Goal: Transaction & Acquisition: Purchase product/service

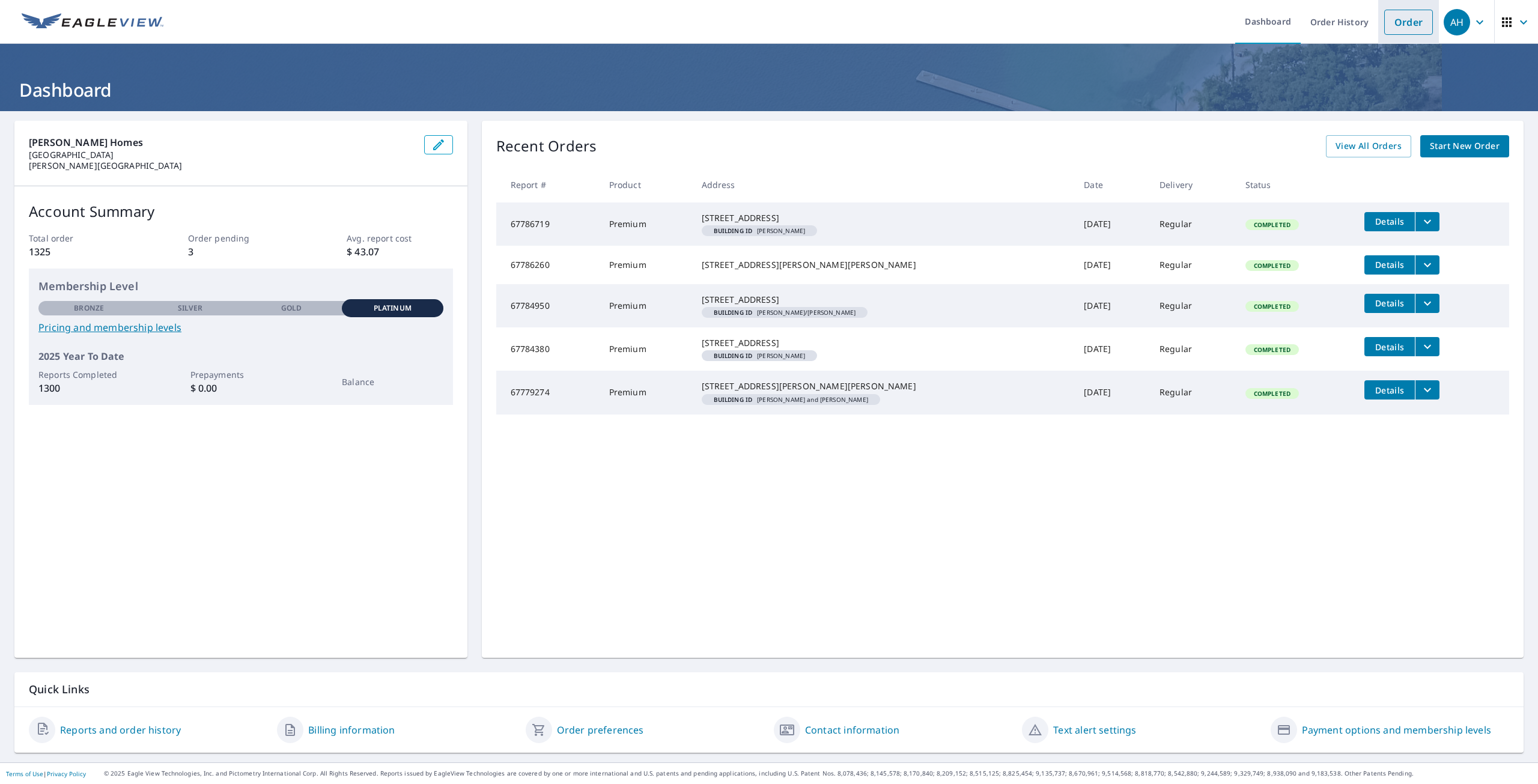
click at [1419, 15] on link "Order" at bounding box center [1408, 22] width 49 height 25
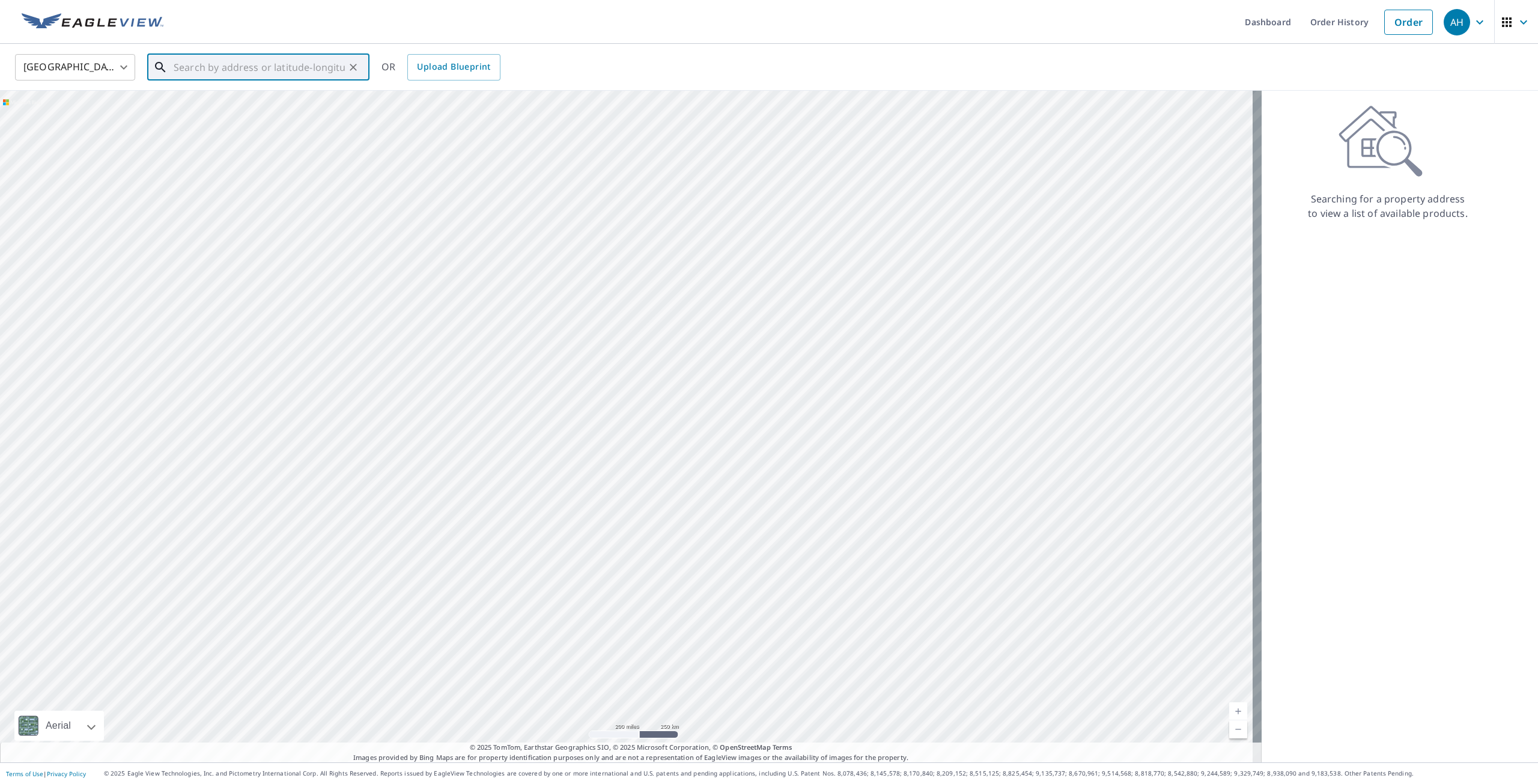
click at [284, 74] on input "text" at bounding box center [259, 67] width 171 height 33
paste input "52538 Stagridge Dr Macomb, MI 48042"
click at [293, 114] on p "Macomb, MI 48042" at bounding box center [265, 115] width 189 height 12
type input "52538 Stag Ridge Dr Macomb, MI 48042"
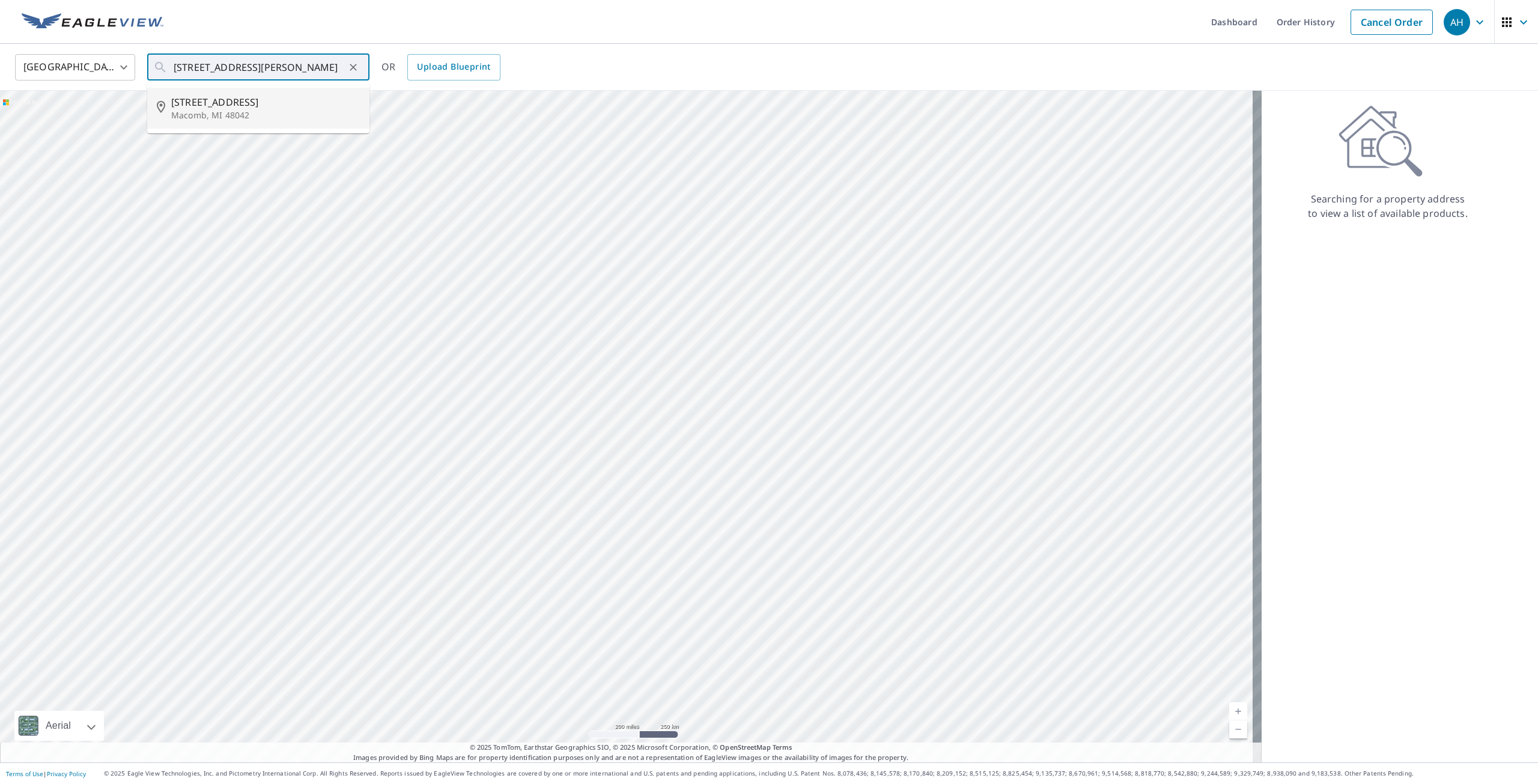
scroll to position [0, 0]
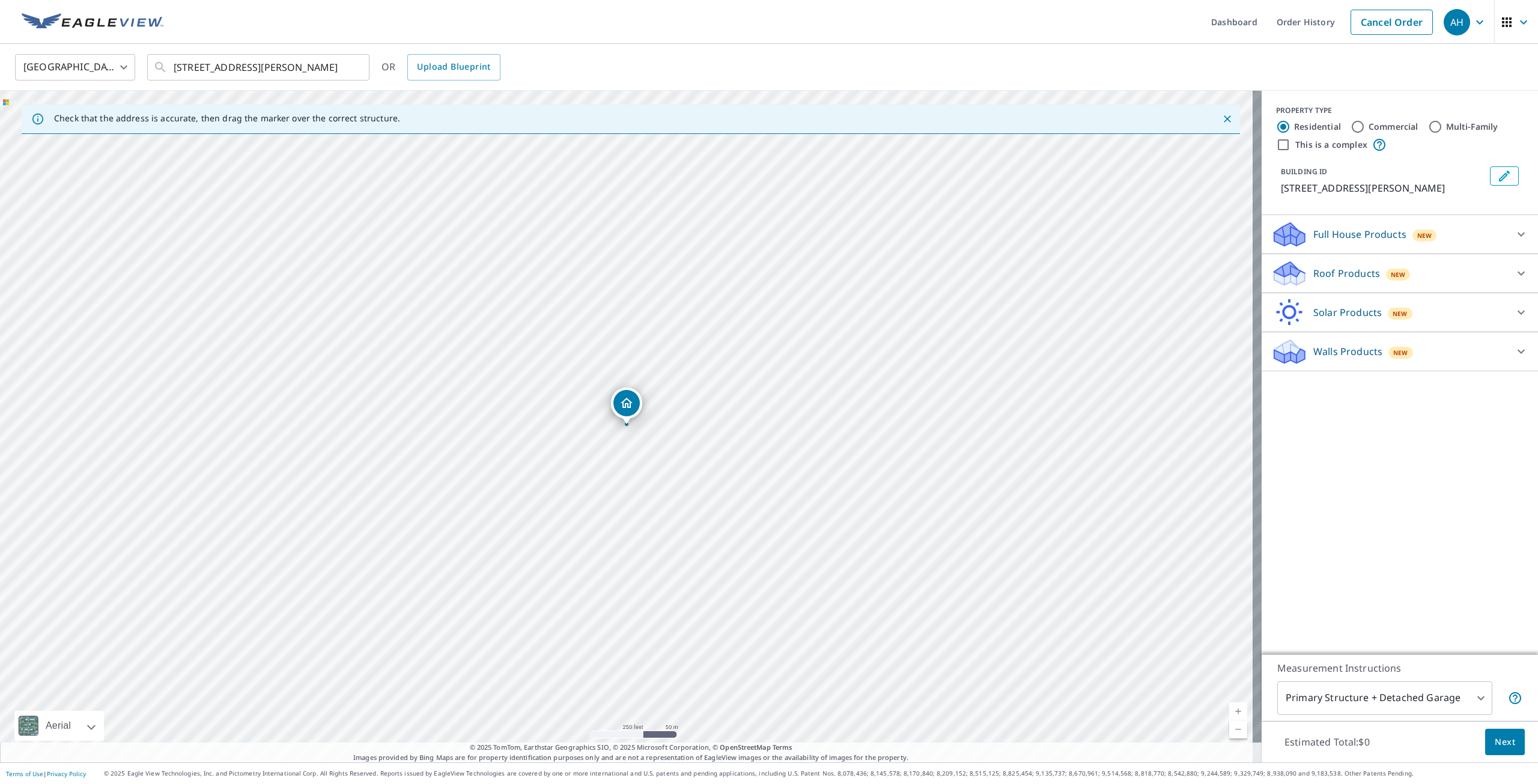
click at [1501, 173] on icon "Edit building 1" at bounding box center [1505, 176] width 15 height 15
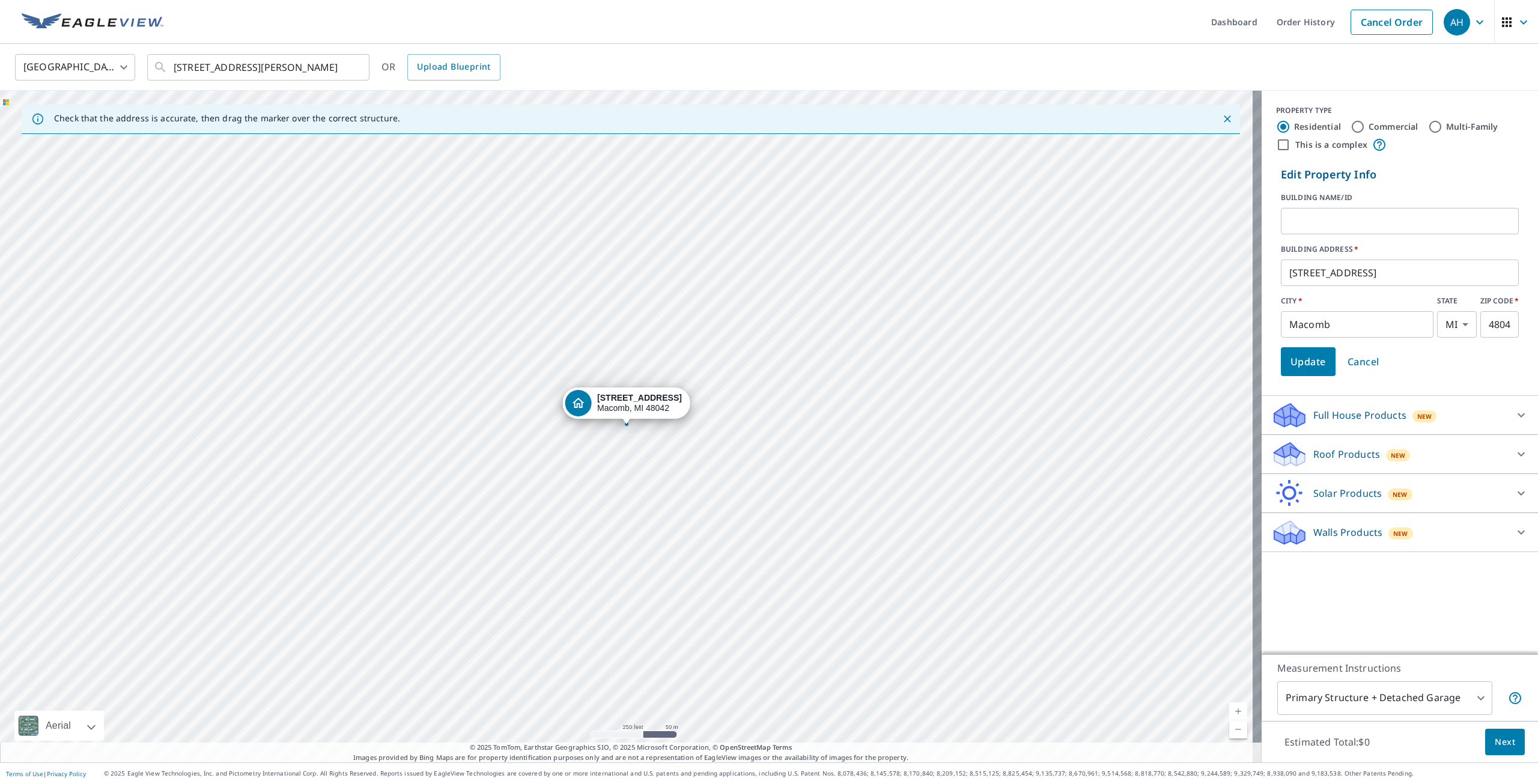
click at [1370, 213] on input "text" at bounding box center [1400, 221] width 238 height 33
type input "MICHAEL/BERNADETTE COWAN"
click at [1291, 357] on span "Update" at bounding box center [1308, 361] width 36 height 17
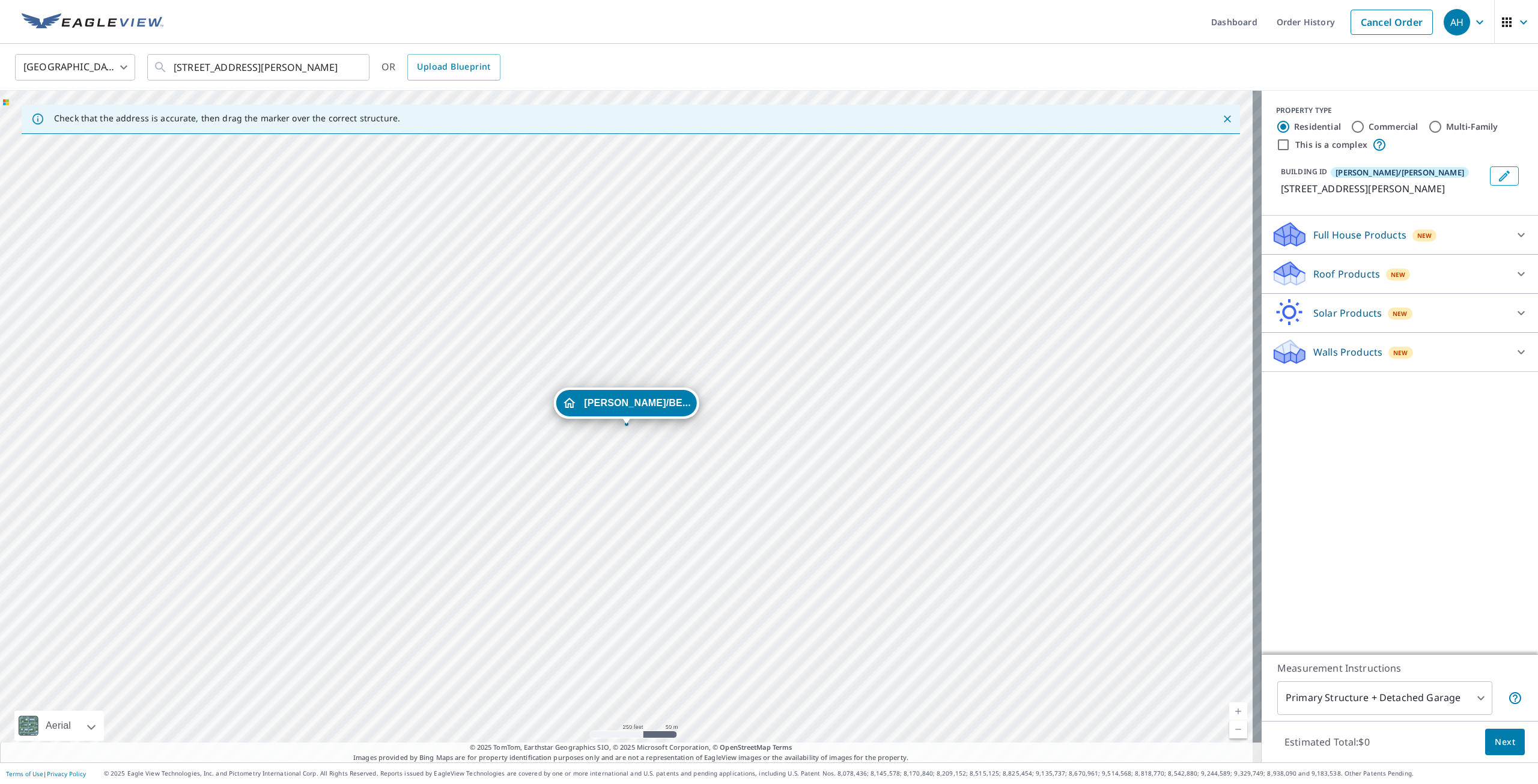
click at [1314, 280] on p "Roof Products" at bounding box center [1346, 274] width 67 height 15
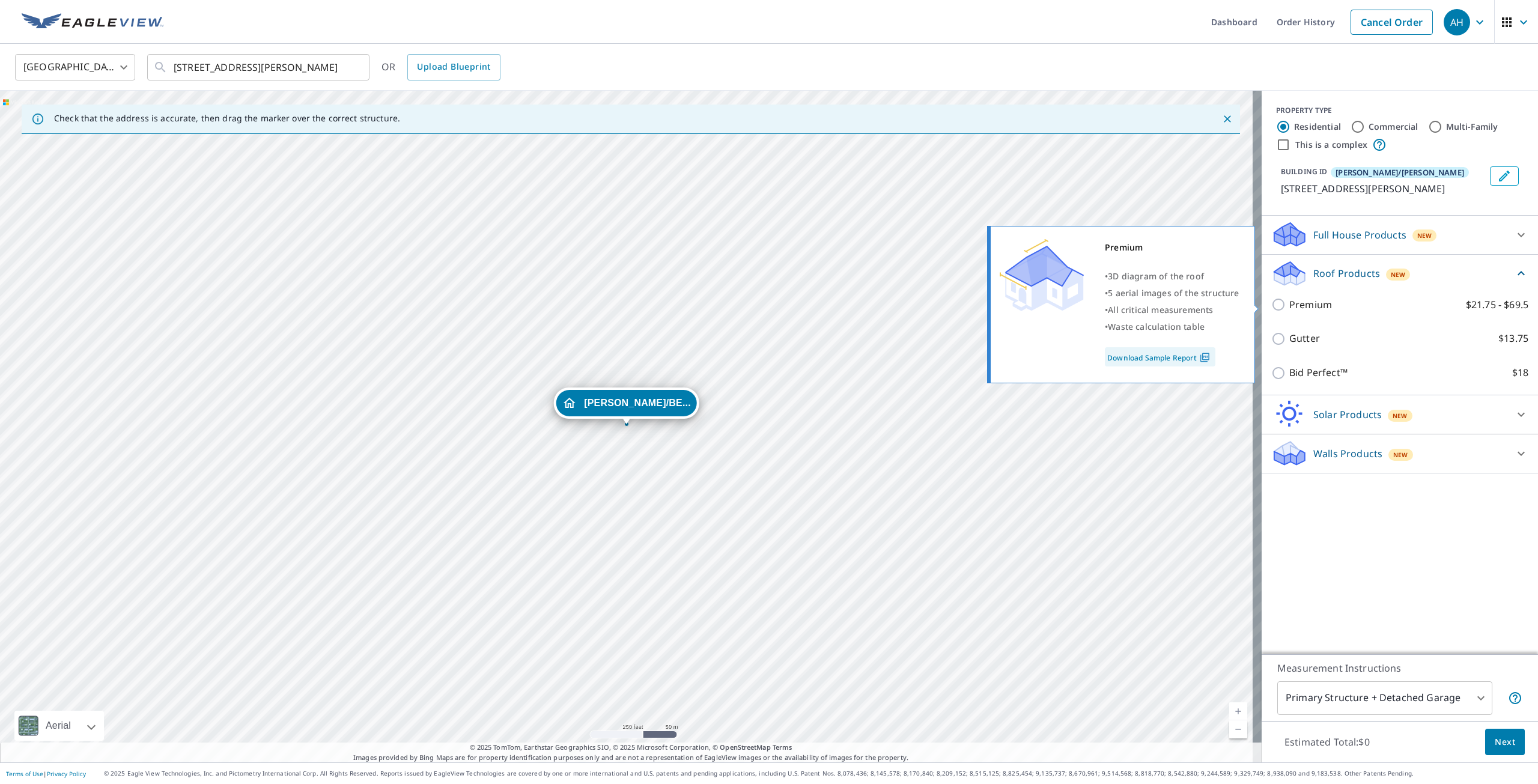
click at [1278, 308] on input "Premium $21.75 - $69.5" at bounding box center [1280, 304] width 18 height 15
checkbox input "true"
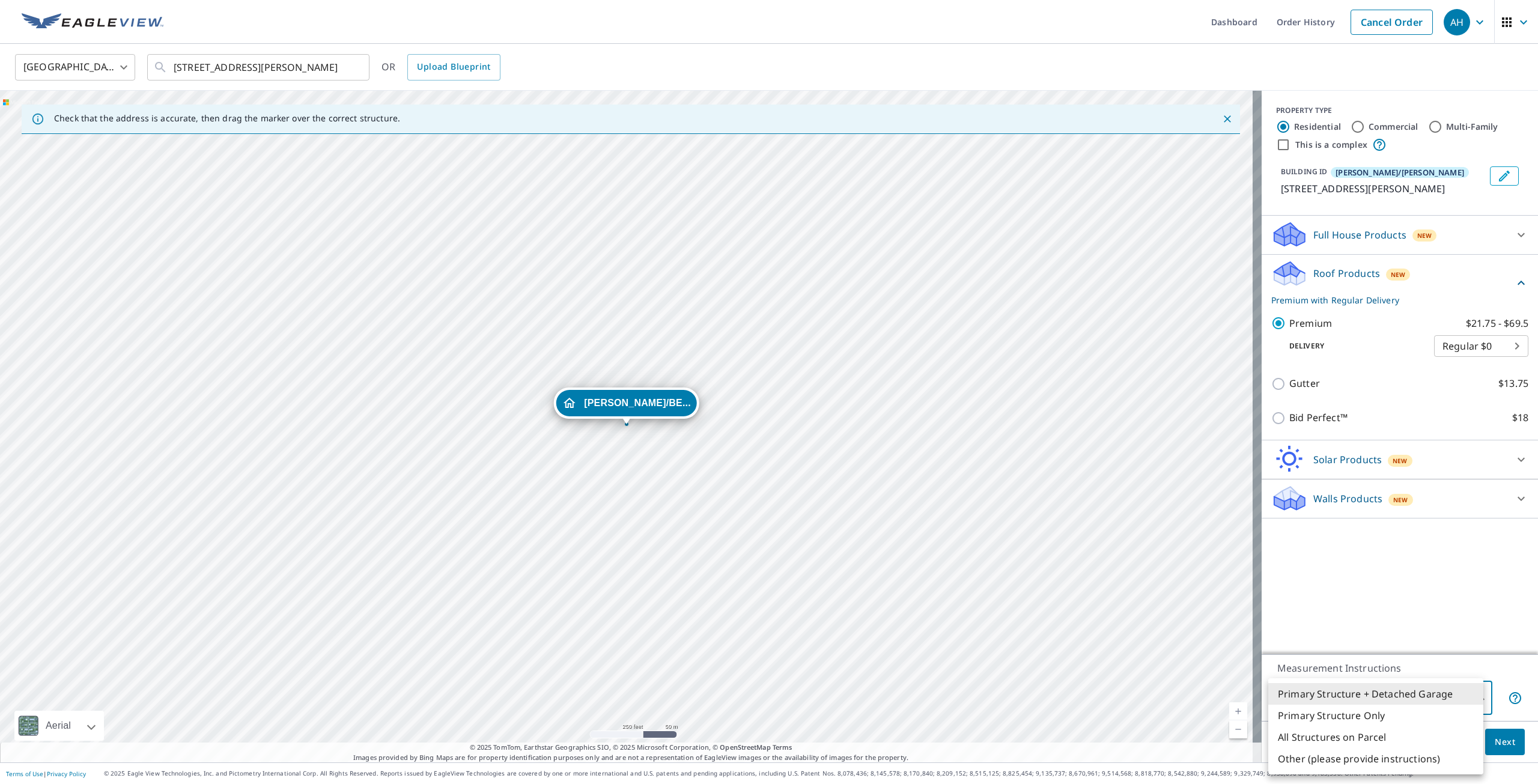
click at [1330, 694] on body "AH AH Dashboard Order History Cancel Order AH United States US ​ 52538 Stag Rid…" at bounding box center [769, 392] width 1538 height 784
click at [1341, 712] on li "Primary Structure Only" at bounding box center [1375, 716] width 215 height 22
type input "2"
click at [1468, 738] on div "Estimated Total: $21.75 - $69.5 Next" at bounding box center [1399, 742] width 276 height 42
click at [1495, 741] on span "Next" at bounding box center [1505, 742] width 20 height 15
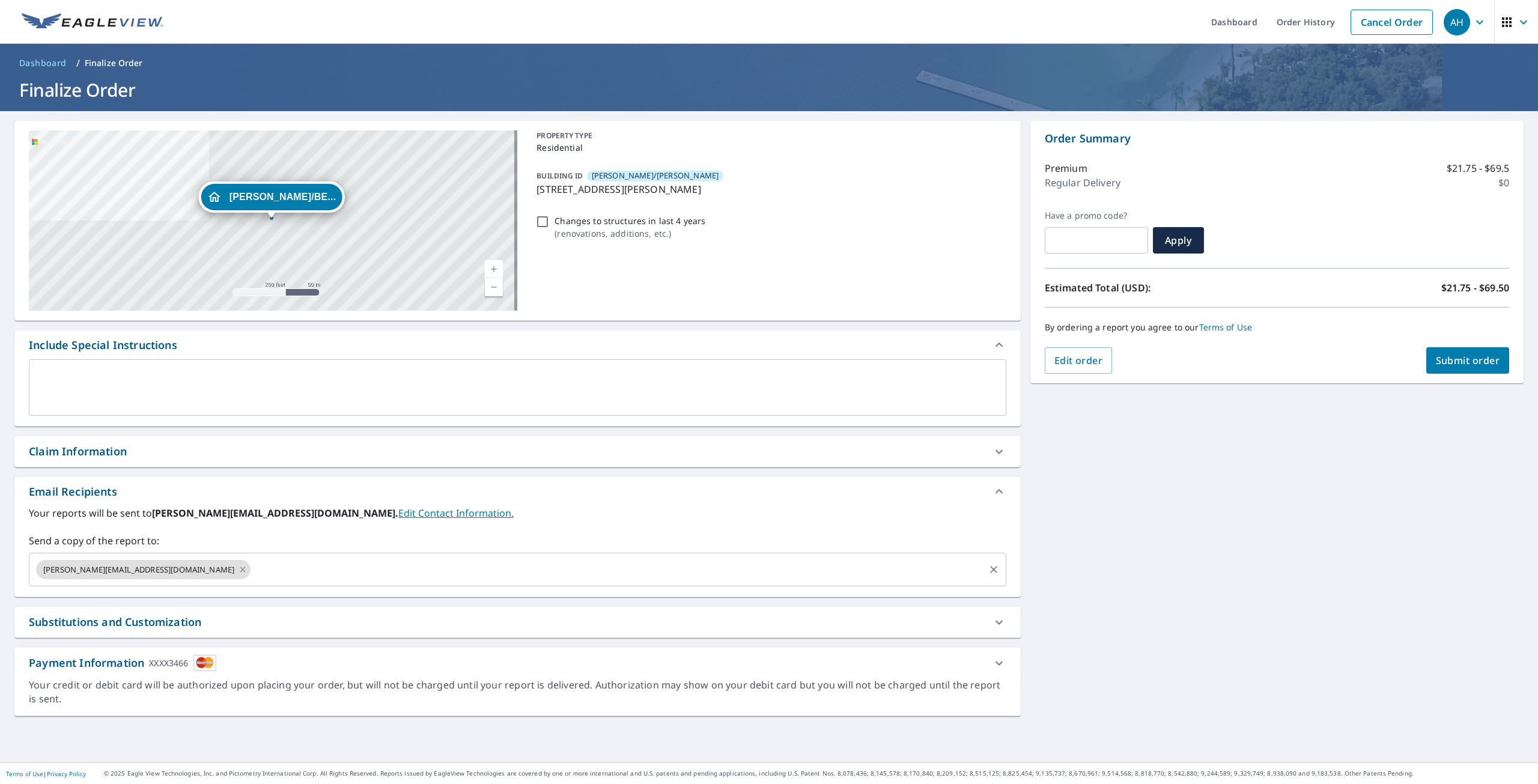
click at [264, 575] on input "text" at bounding box center [617, 569] width 730 height 23
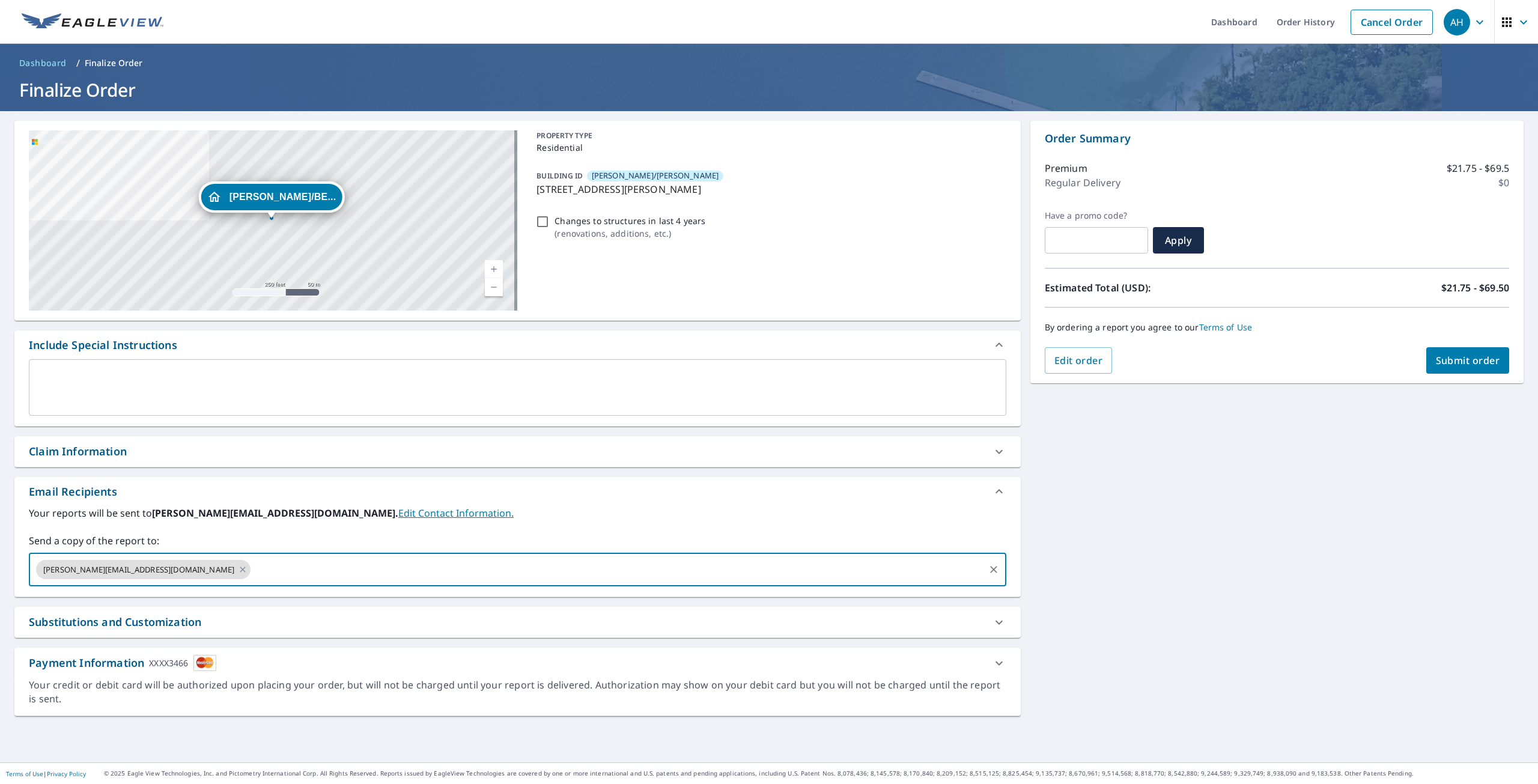
drag, startPoint x: 264, startPoint y: 574, endPoint x: 232, endPoint y: 568, distance: 32.6
click at [252, 568] on input "text" at bounding box center [617, 569] width 730 height 23
type input "A"
type input "a"
type input "jeff"
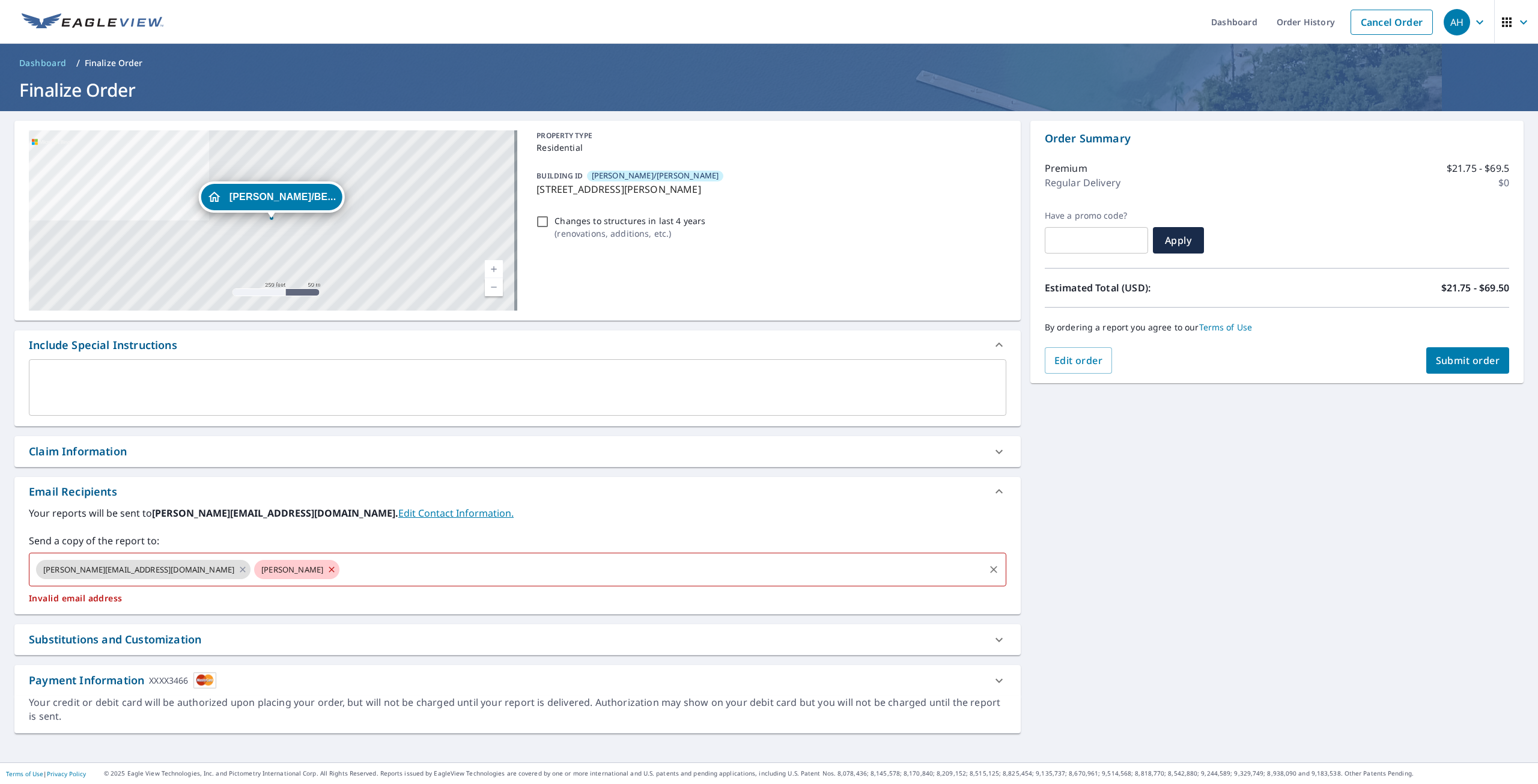
click at [327, 571] on icon at bounding box center [331, 569] width 9 height 13
checkbox input "true"
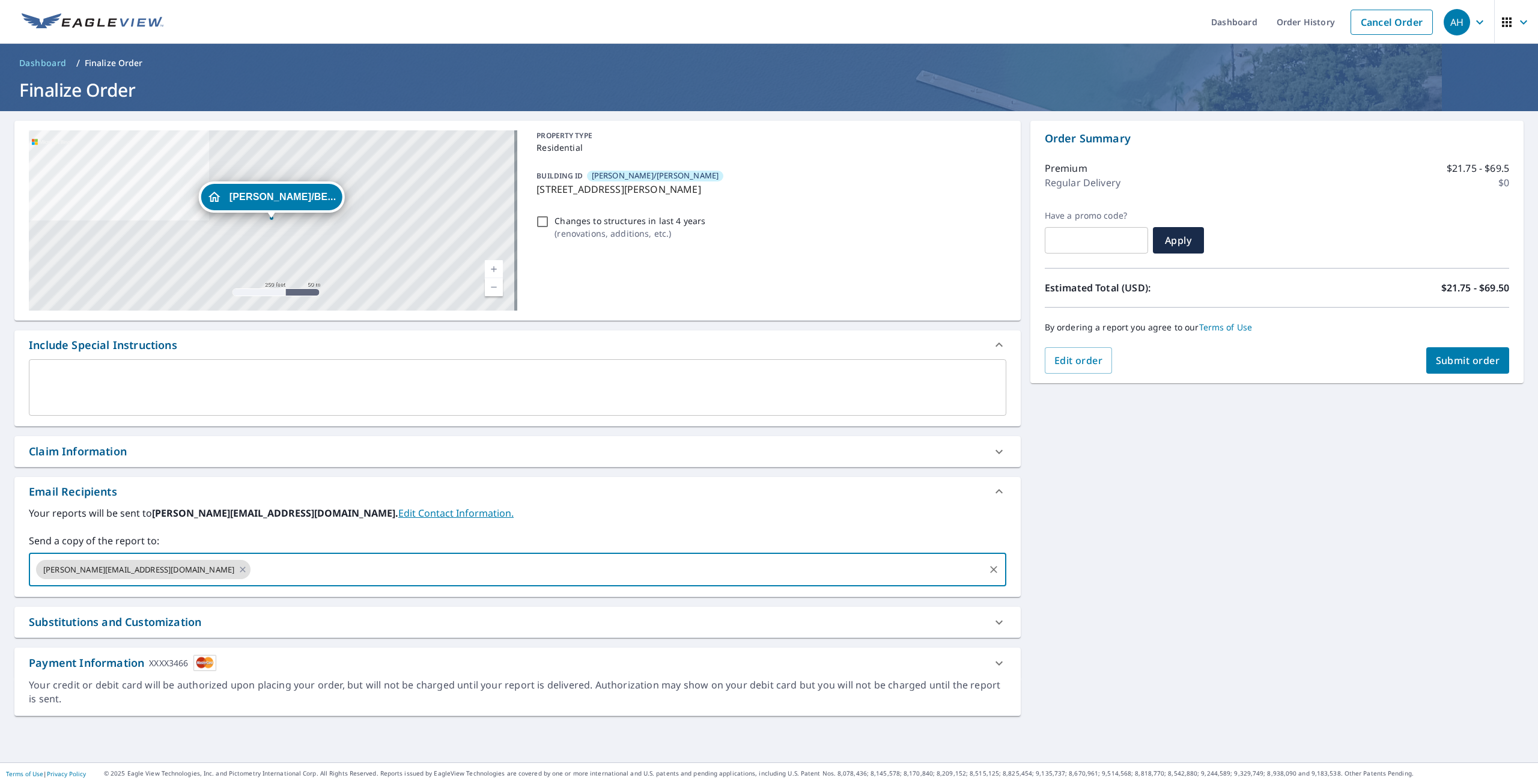
click at [279, 571] on input "text" at bounding box center [617, 569] width 730 height 23
type input "jeff@schoenherrroofing.com"
click at [1470, 361] on span "Submit order" at bounding box center [1468, 360] width 64 height 13
checkbox input "true"
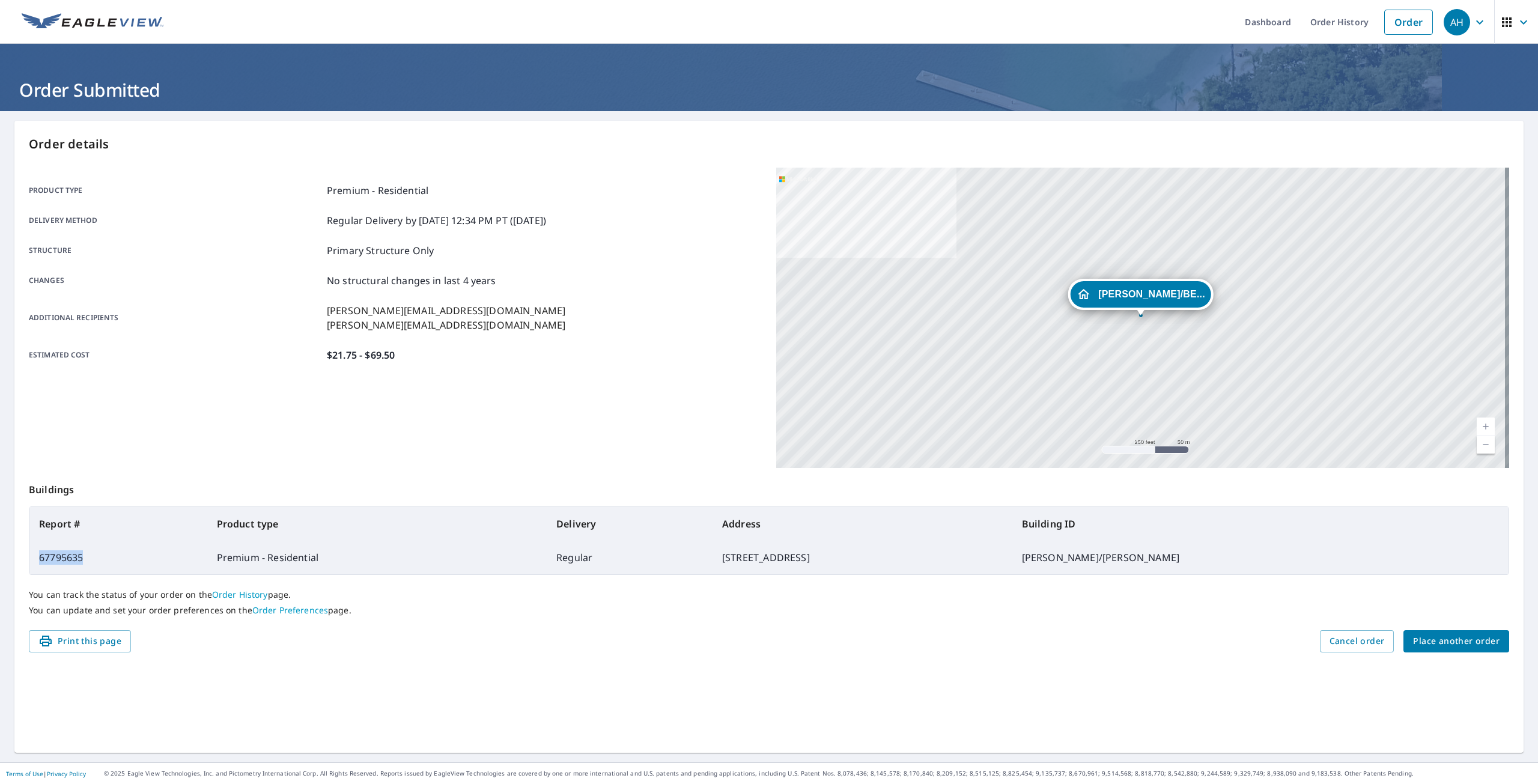
drag, startPoint x: 94, startPoint y: 558, endPoint x: 36, endPoint y: 560, distance: 58.0
click at [36, 560] on td "67795635" at bounding box center [118, 557] width 178 height 33
copy td "67795635"
